Goal: Book appointment/travel/reservation

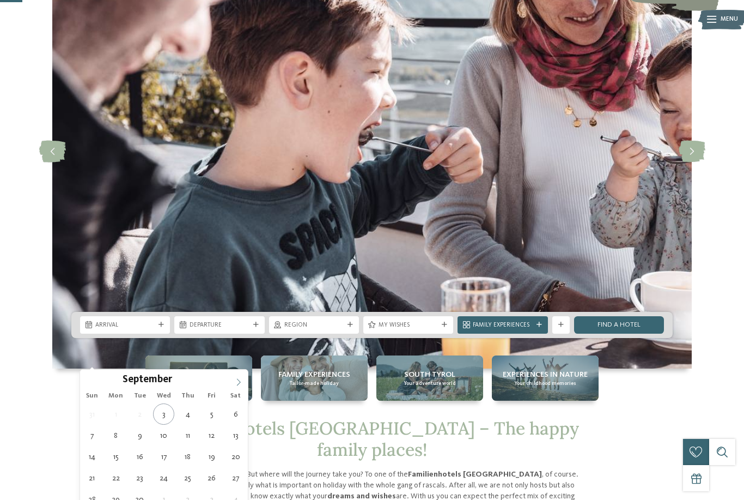
click at [239, 382] on icon at bounding box center [239, 382] width 8 height 8
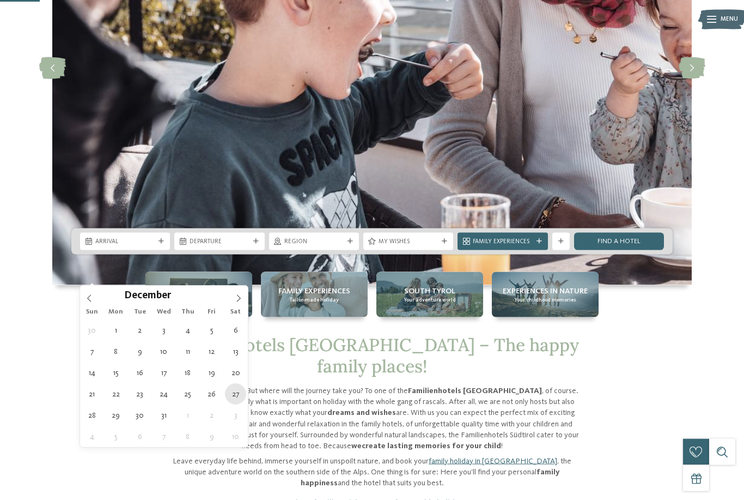
scroll to position [209, 0]
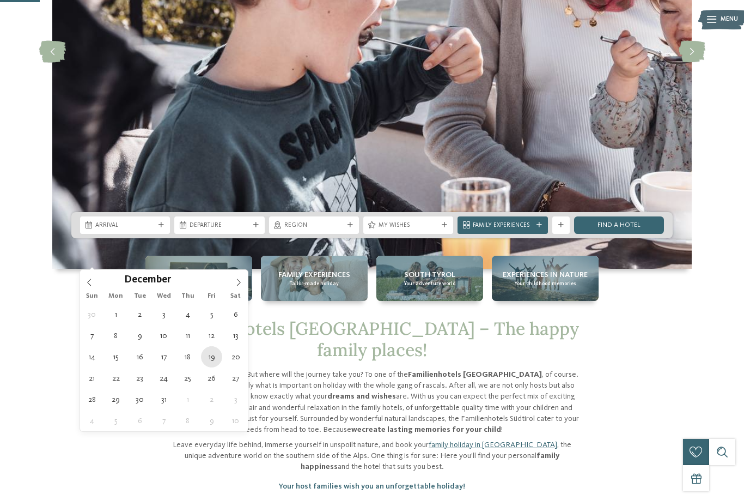
type div "19.12.2025"
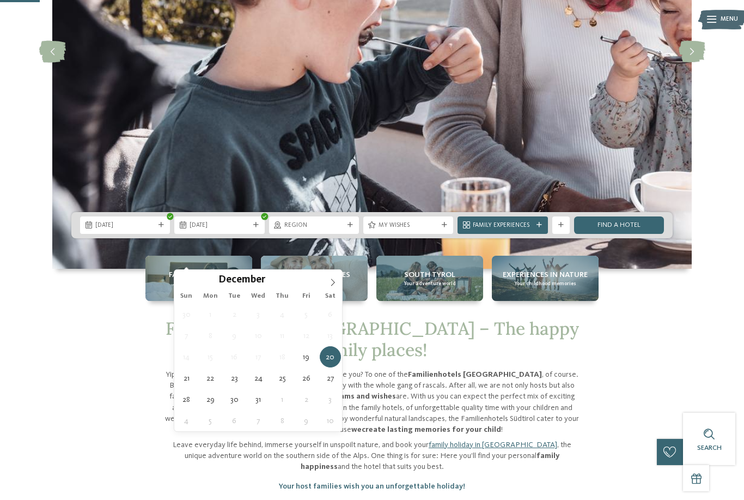
type div "26.12.2025"
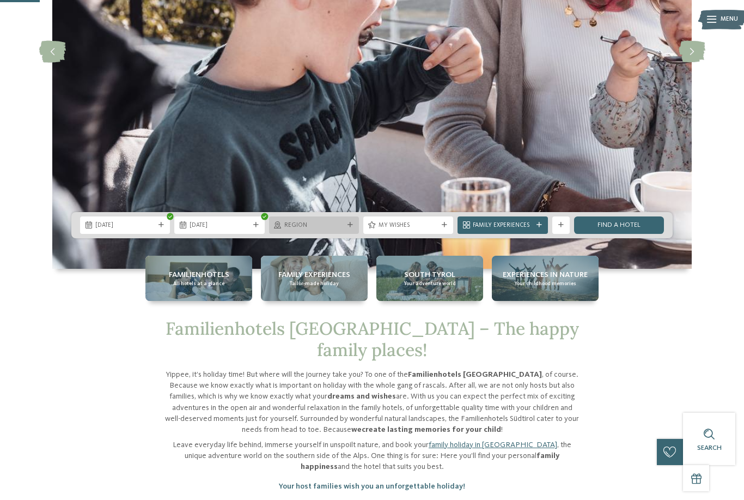
click at [329, 230] on span "Region" at bounding box center [313, 225] width 59 height 9
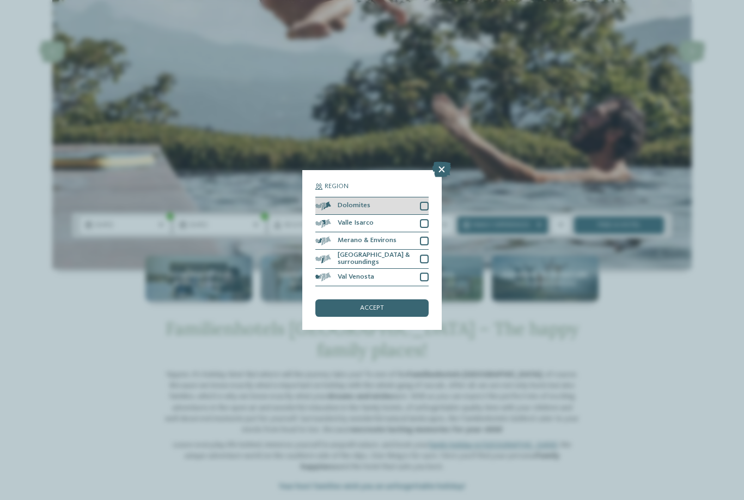
click at [345, 197] on div "Dolomites" at bounding box center [371, 205] width 113 height 17
click at [392, 299] on div "accept" at bounding box center [371, 307] width 113 height 17
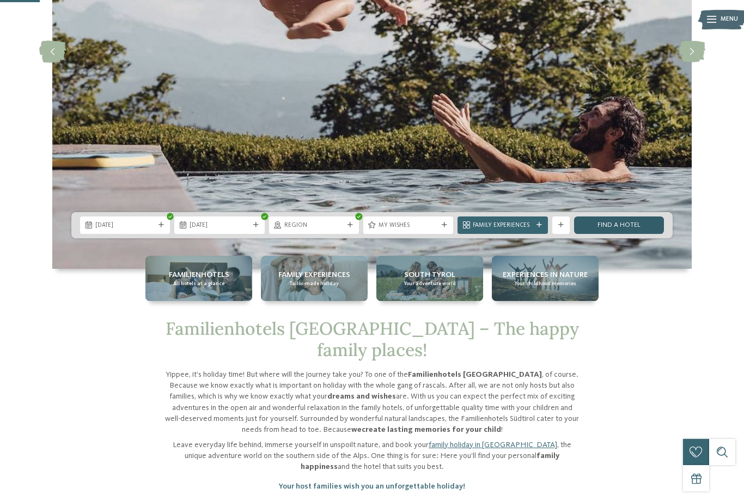
click at [639, 234] on link "Find a hotel" at bounding box center [619, 224] width 90 height 17
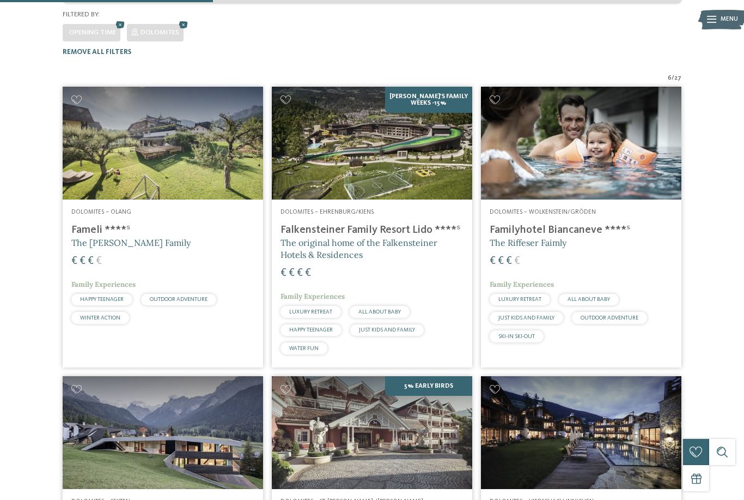
click at [355, 223] on h4 "Falkensteiner Family Resort Lido ****ˢ" at bounding box center [372, 229] width 183 height 13
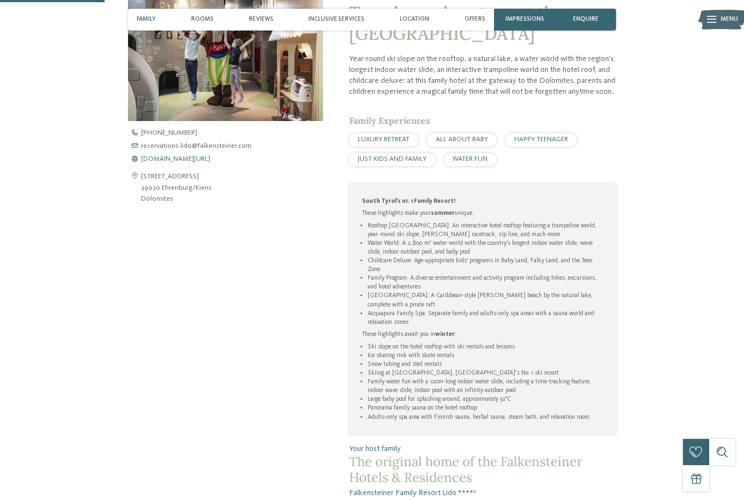
click at [168, 163] on span "[DOMAIN_NAME][URL]" at bounding box center [175, 159] width 69 height 7
